Goal: Task Accomplishment & Management: Use online tool/utility

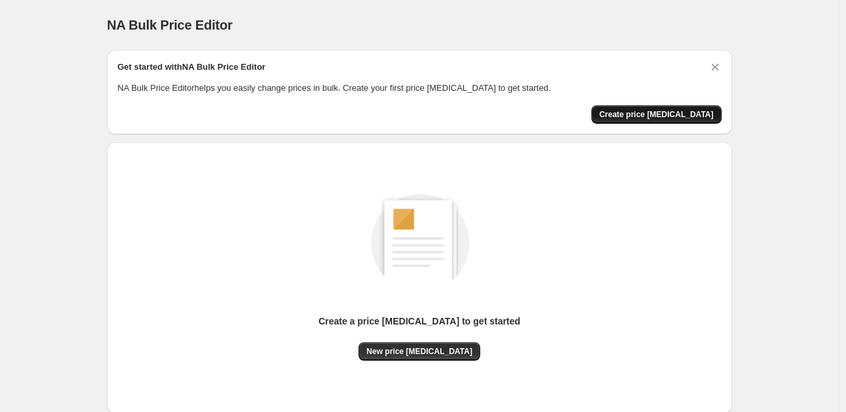
click at [657, 116] on span "Create price [MEDICAL_DATA]" at bounding box center [657, 114] width 115 height 11
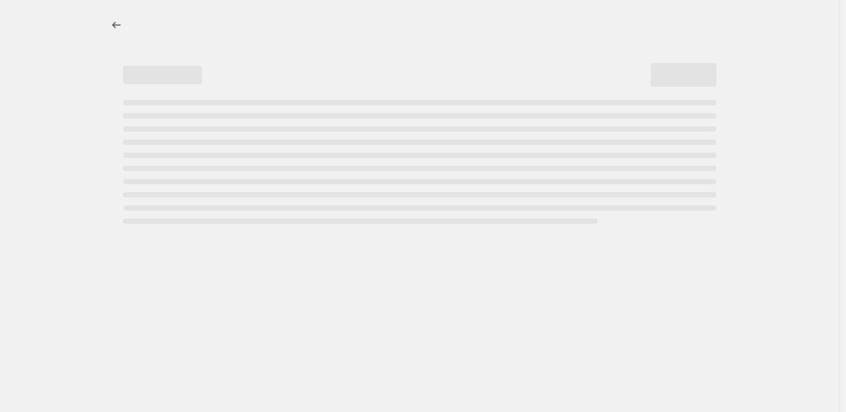
select select "percentage"
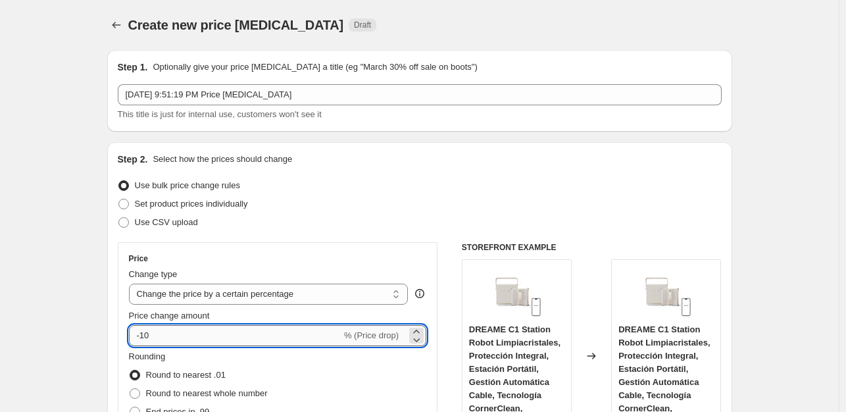
click at [182, 332] on input "-10" at bounding box center [235, 335] width 213 height 21
type input "-1"
type input "-35"
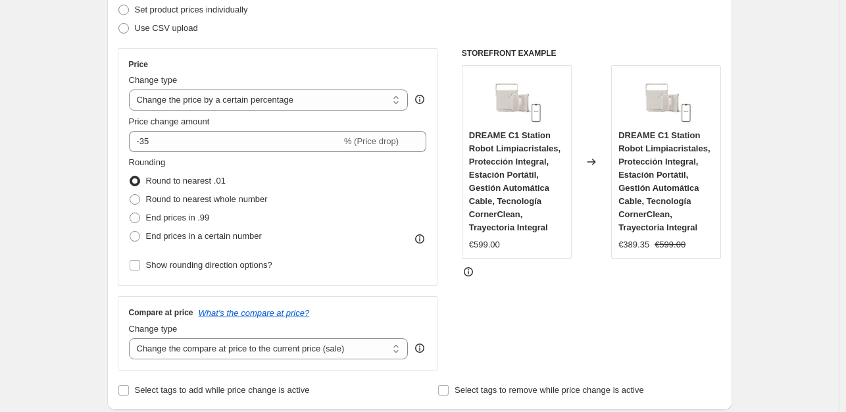
scroll to position [279, 0]
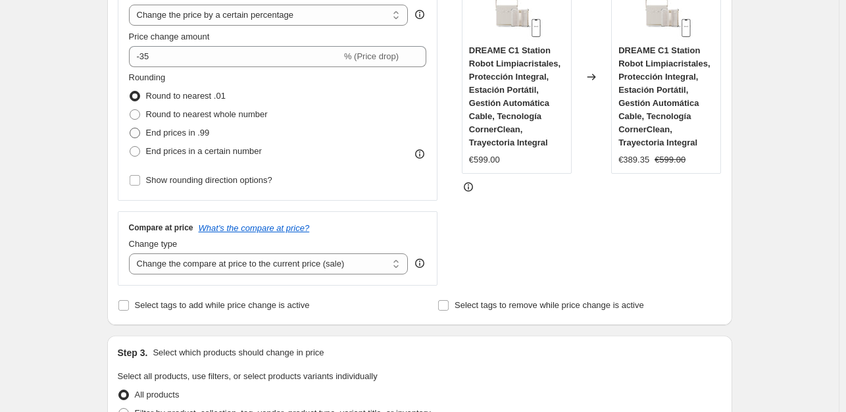
click at [187, 132] on span "End prices in .99" at bounding box center [178, 133] width 64 height 10
click at [130, 128] on input "End prices in .99" at bounding box center [130, 128] width 1 height 1
radio input "true"
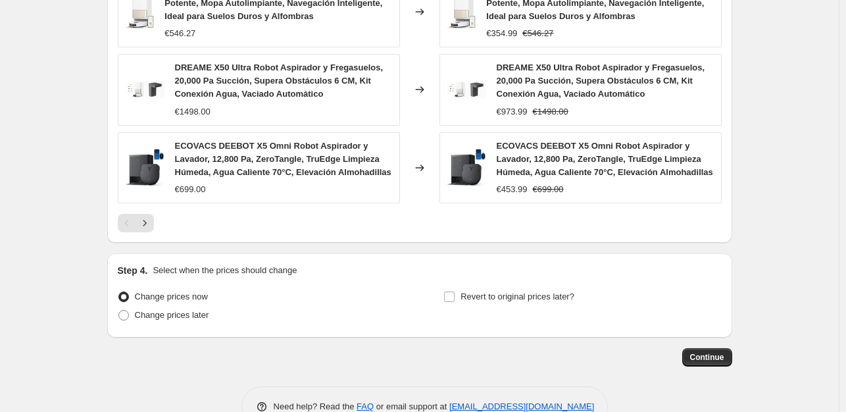
scroll to position [1003, 0]
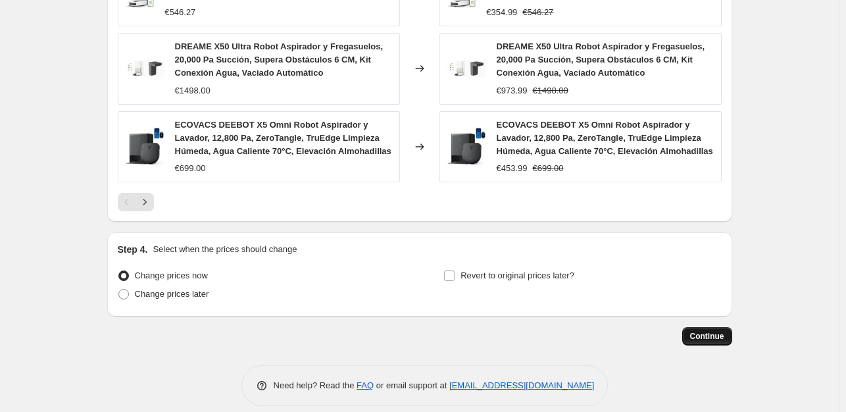
click at [698, 331] on span "Continue" at bounding box center [707, 336] width 34 height 11
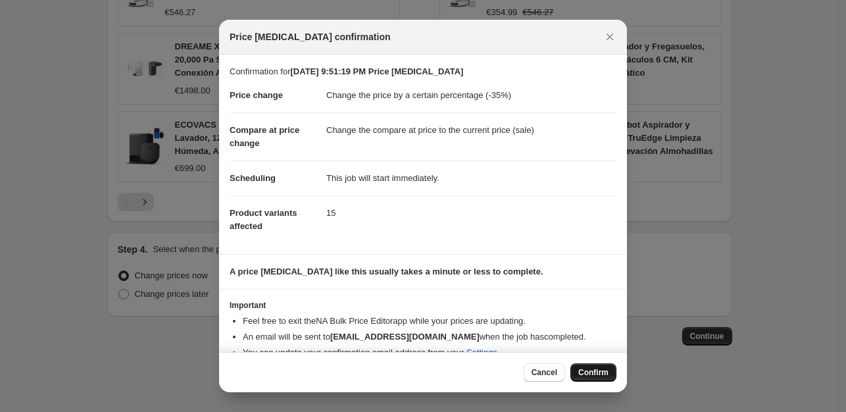
click at [595, 371] on span "Confirm" at bounding box center [593, 372] width 30 height 11
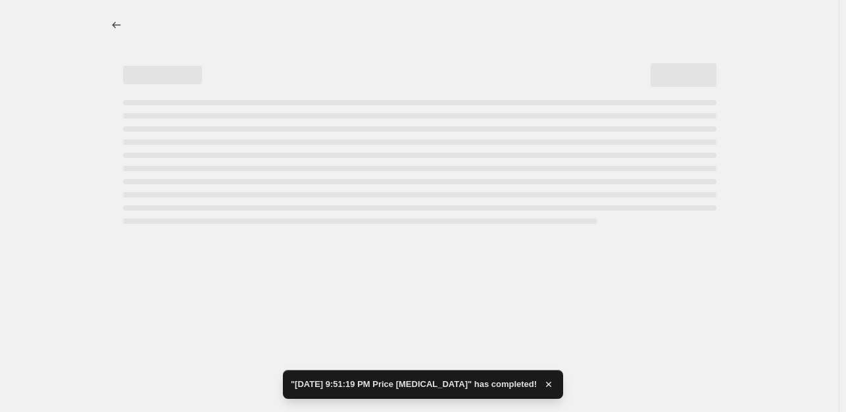
select select "percentage"
